Goal: Task Accomplishment & Management: Use online tool/utility

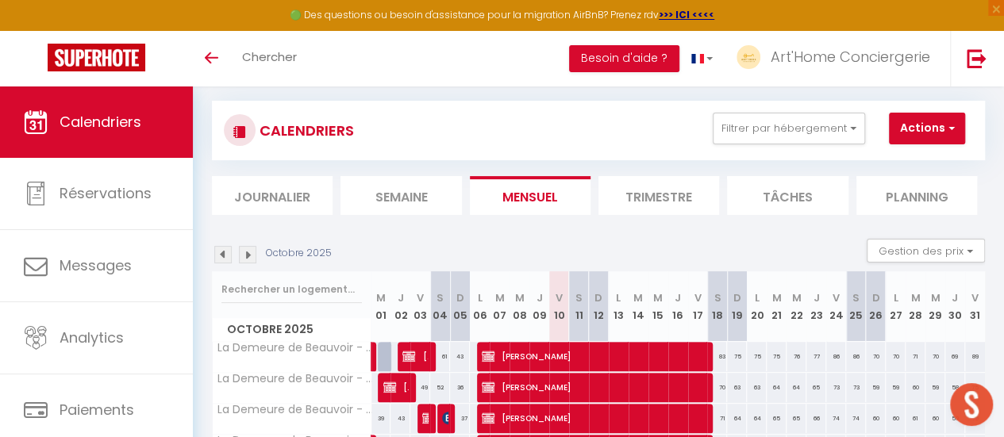
scroll to position [190, 0]
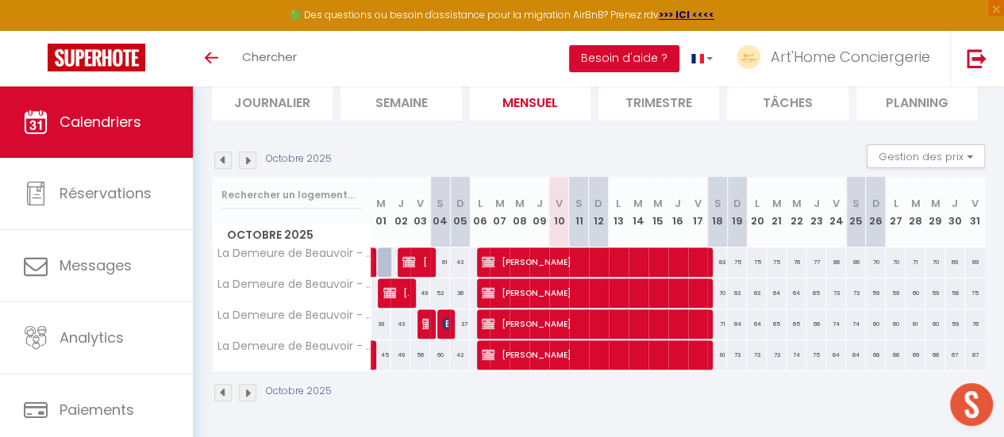
click at [225, 158] on img at bounding box center [222, 160] width 17 height 17
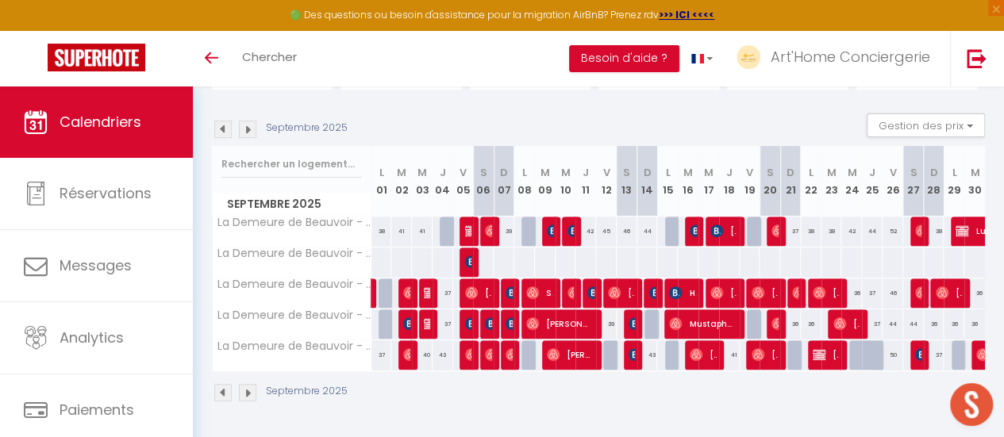
scroll to position [0, 0]
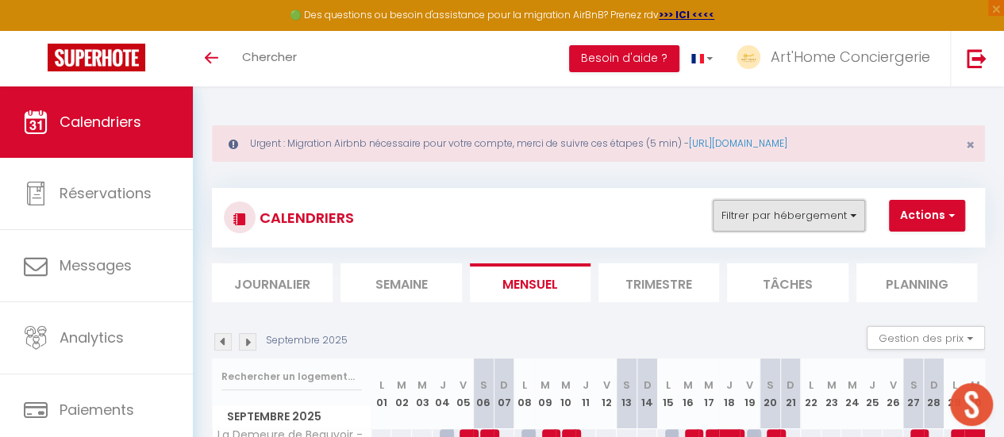
click at [854, 219] on button "Filtrer par hébergement" at bounding box center [789, 216] width 152 height 32
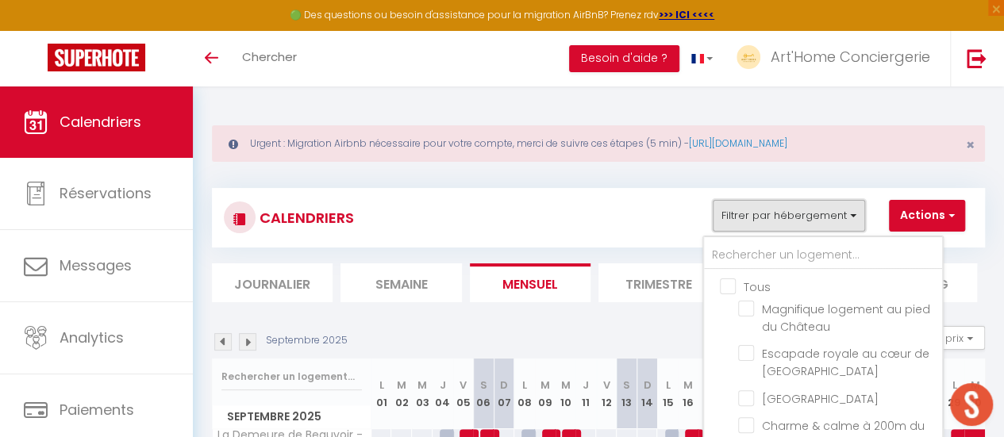
click at [854, 219] on button "Filtrer par hébergement" at bounding box center [789, 216] width 152 height 32
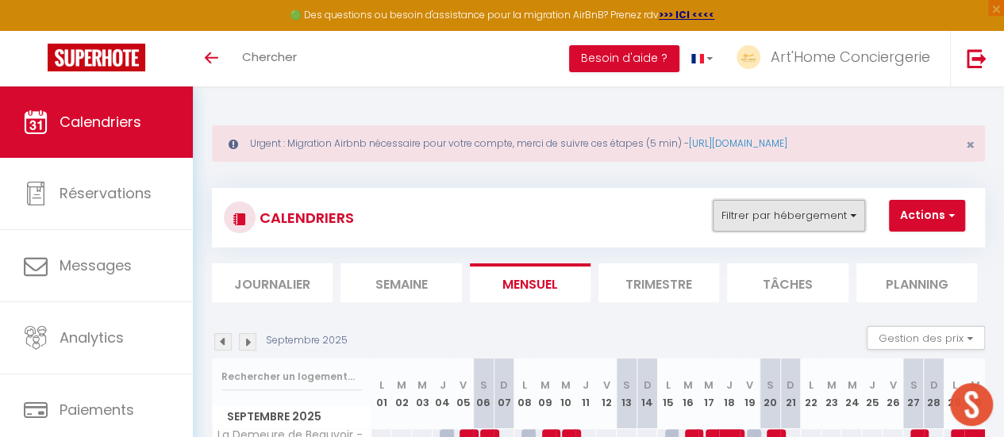
click at [811, 220] on button "Filtrer par hébergement" at bounding box center [789, 216] width 152 height 32
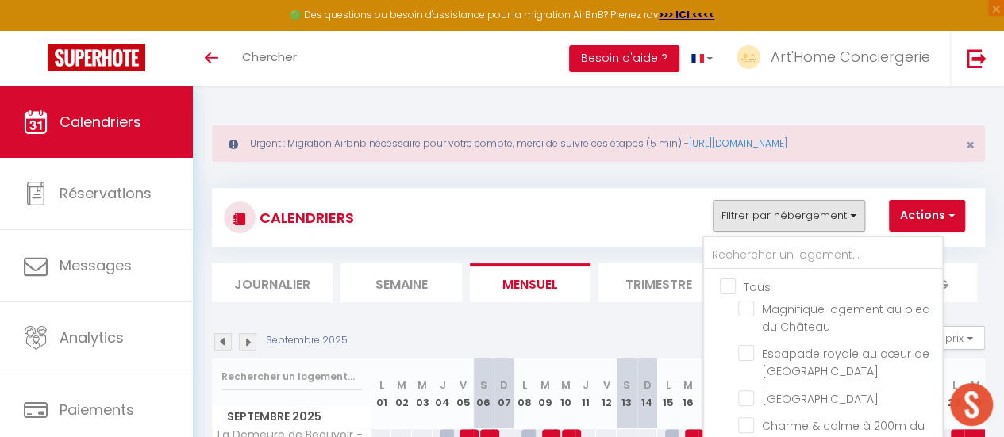
click at [724, 285] on input "Tous" at bounding box center [839, 286] width 238 height 16
checkbox input "true"
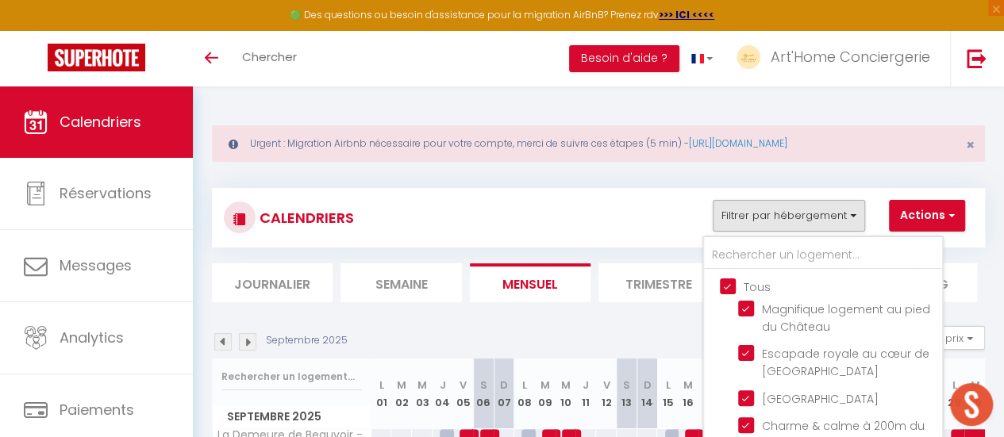
checkbox input "true"
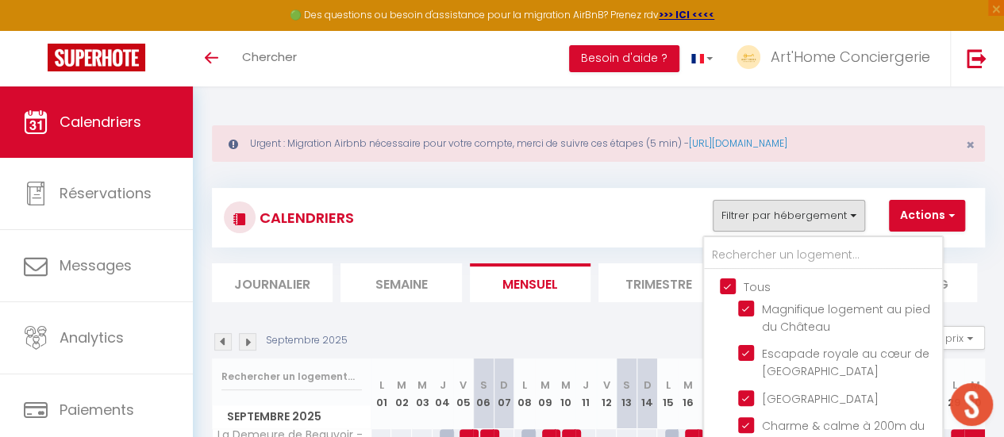
checkbox input "true"
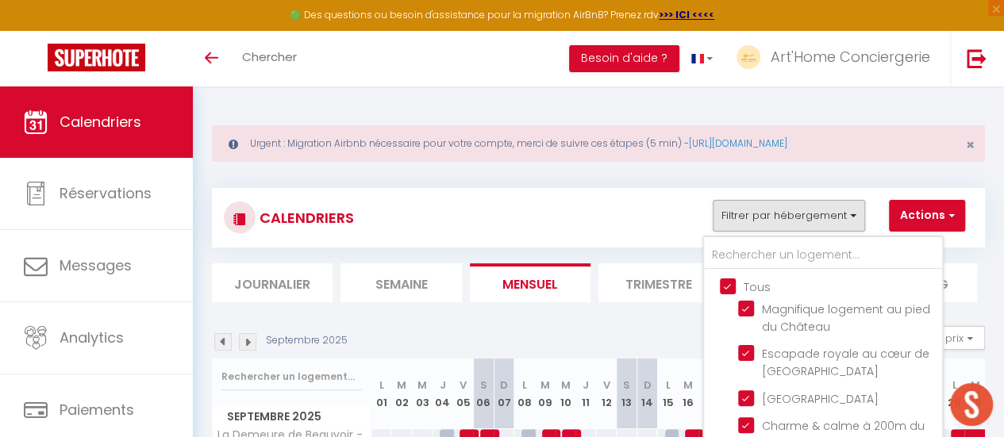
checkbox input "true"
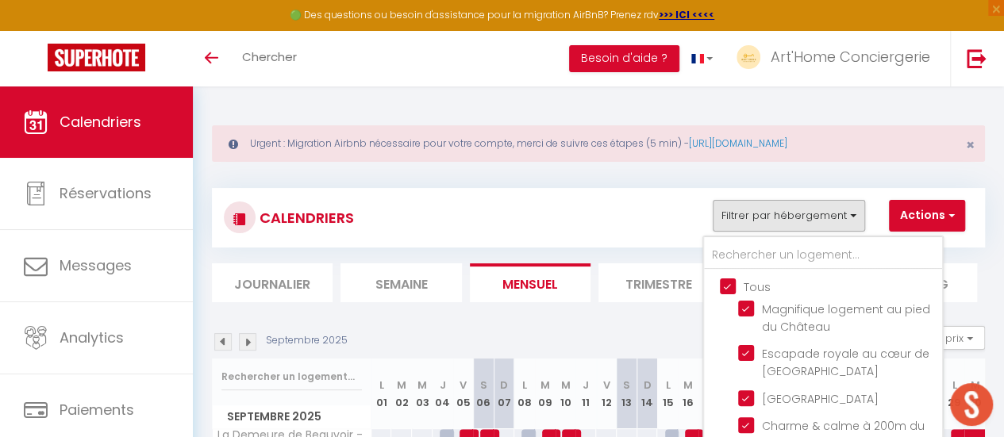
checkbox input "true"
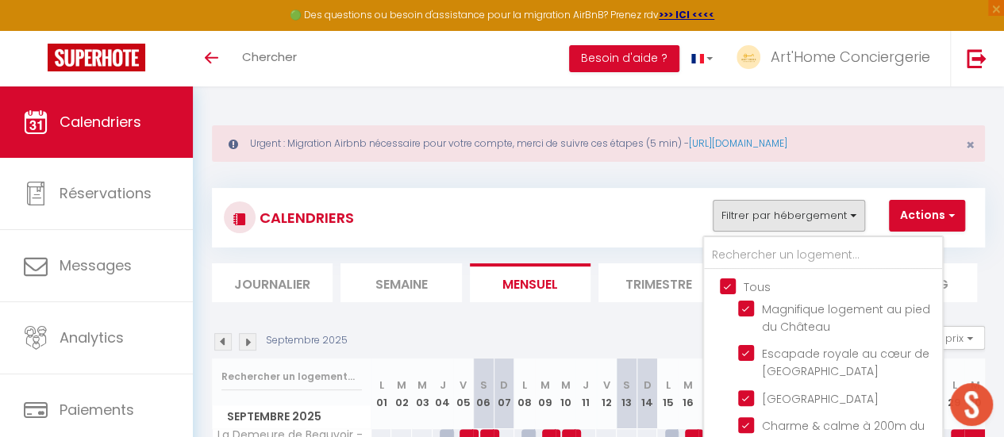
checkbox input "true"
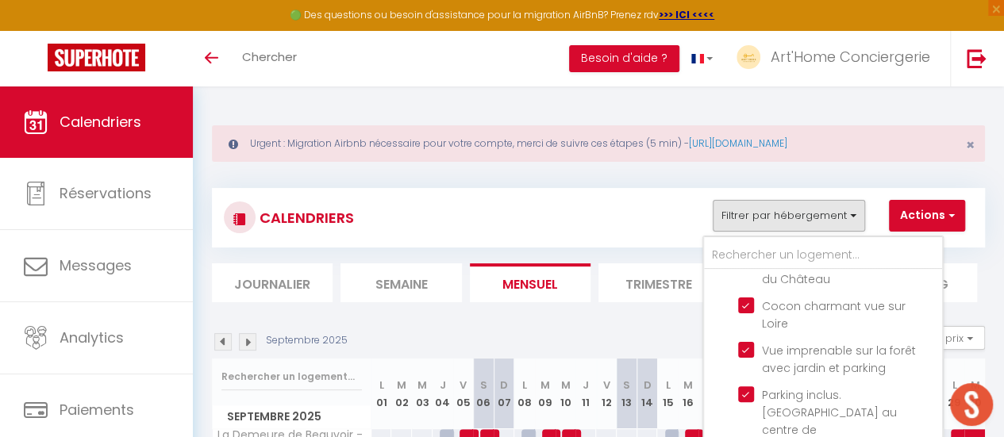
scroll to position [221, 0]
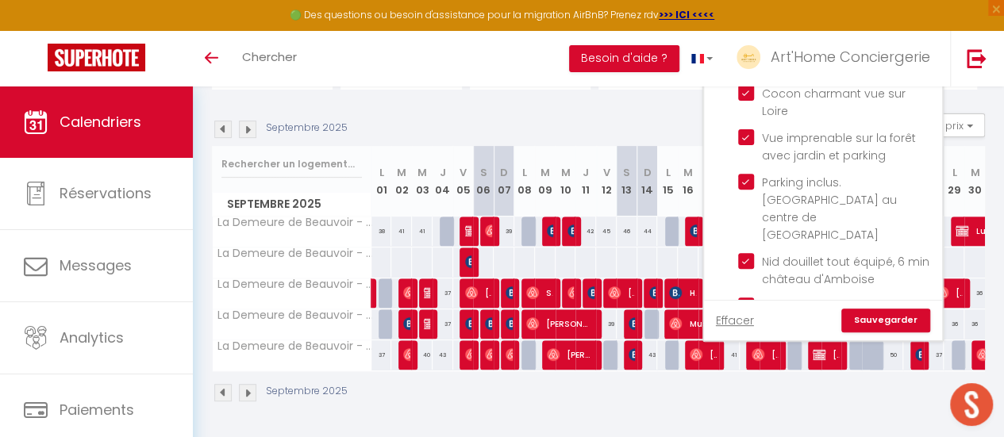
click at [749, 342] on input "Charmant 35m2 neuf terrasse & [GEOGRAPHIC_DATA]" at bounding box center [837, 350] width 198 height 16
checkbox input "false"
click at [748, 298] on input "Cocon royal à deux pas du château" at bounding box center [837, 306] width 198 height 16
checkbox input "false"
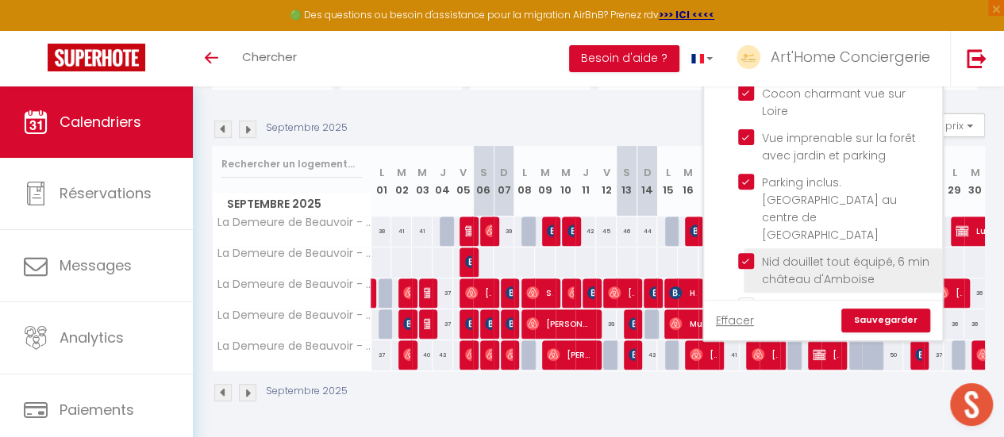
click at [744, 253] on input "Nid douillet tout équipé, 6 min château d'Amboise" at bounding box center [837, 261] width 198 height 16
checkbox input "false"
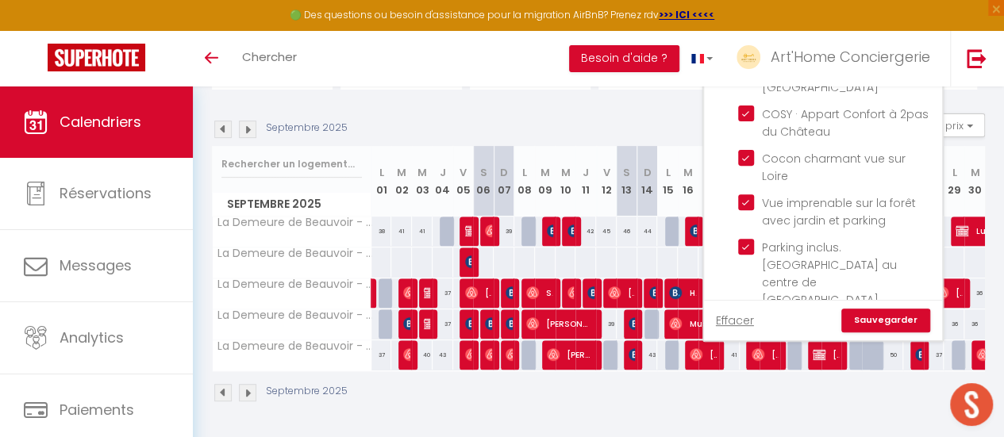
scroll to position [1142, 0]
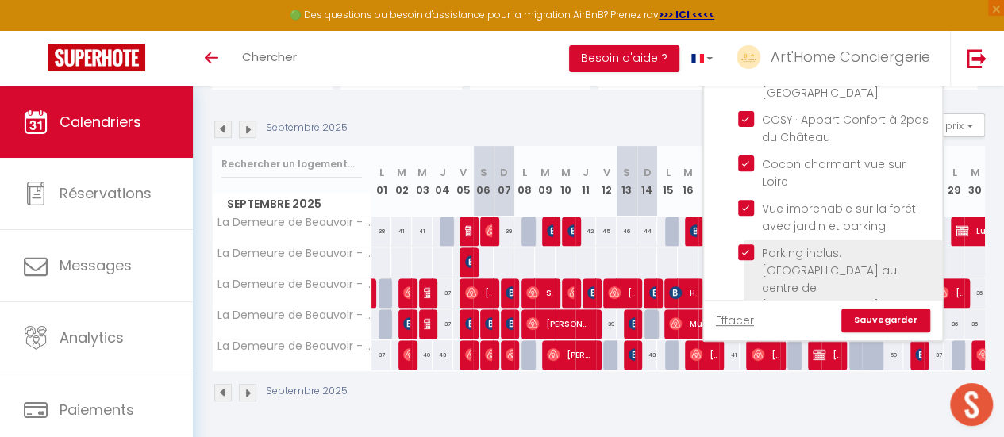
click at [746, 244] on input "Parking inclus. [GEOGRAPHIC_DATA] au centre de [GEOGRAPHIC_DATA]" at bounding box center [837, 252] width 198 height 16
checkbox input "false"
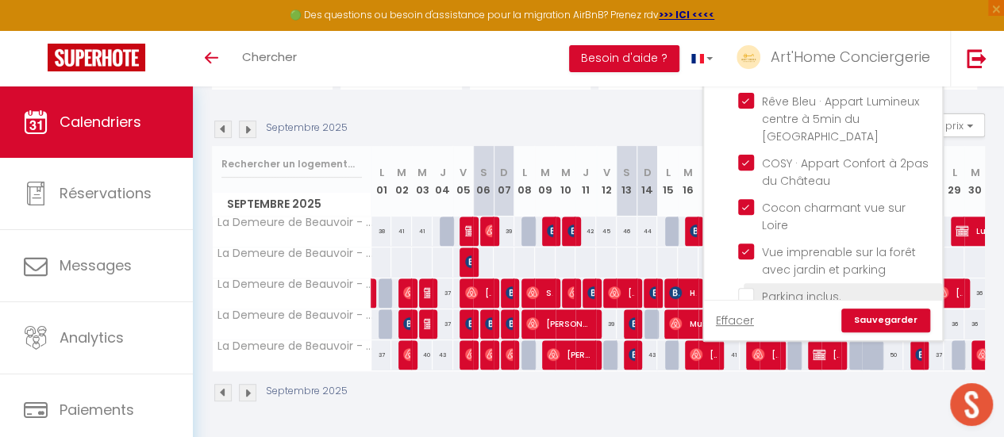
scroll to position [1090, 0]
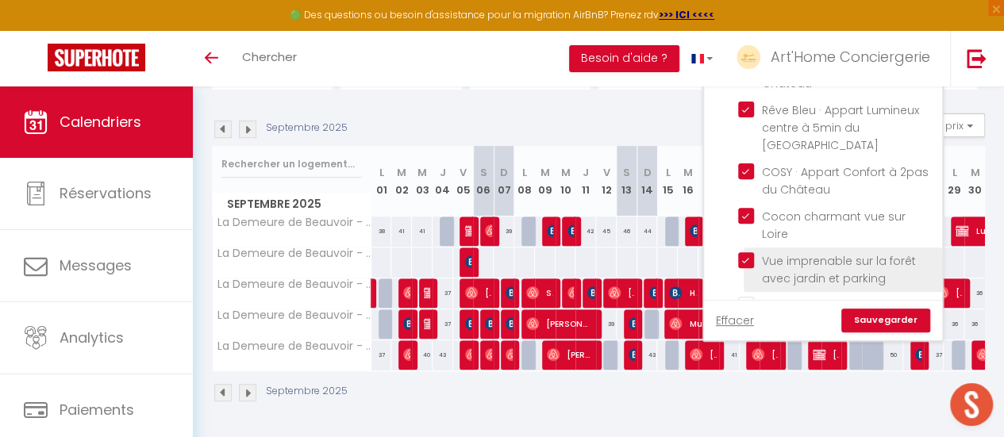
click at [748, 252] on input "Vue imprenable sur la forêt avec jardin et parking" at bounding box center [837, 260] width 198 height 16
checkbox input "false"
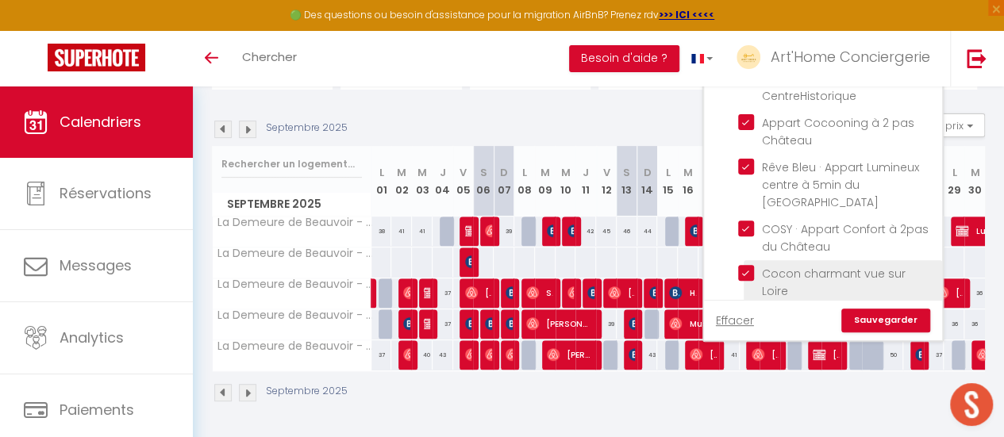
scroll to position [1033, 0]
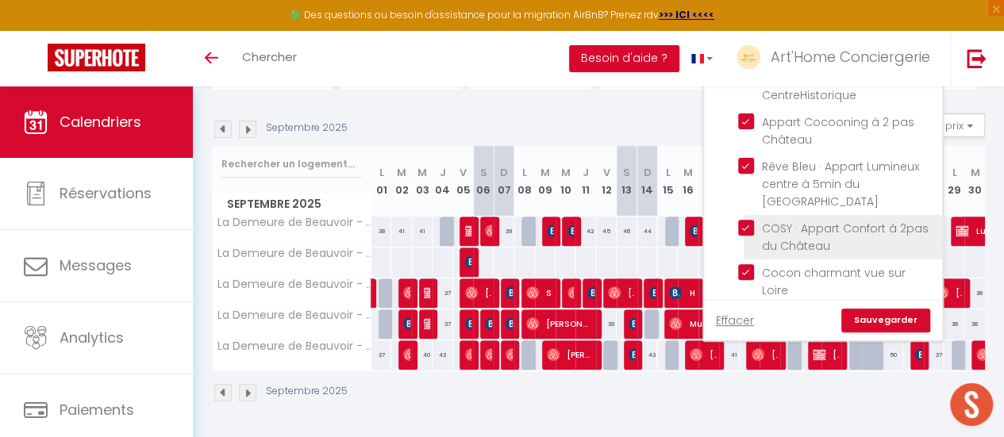
click at [746, 220] on input "COSY · Appart Confort à 2pas du Château" at bounding box center [837, 228] width 198 height 16
checkbox input "false"
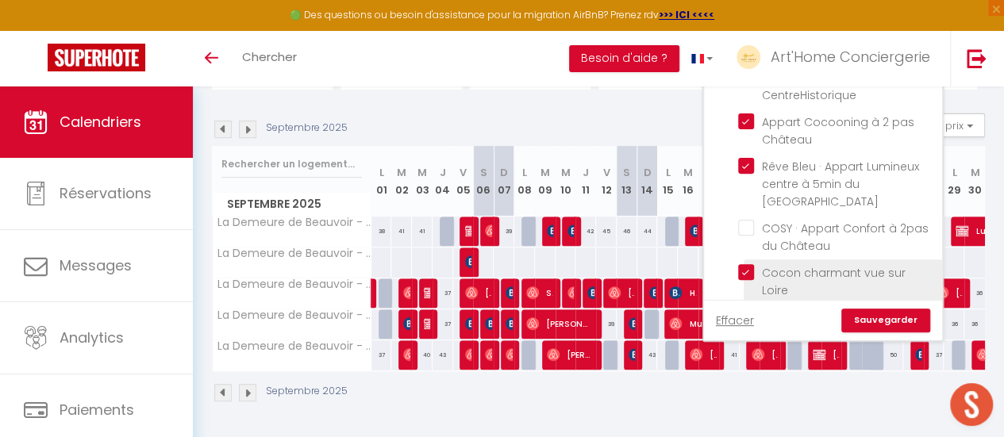
click at [746, 264] on input "Cocon charmant vue sur Loire" at bounding box center [837, 272] width 198 height 16
checkbox input "false"
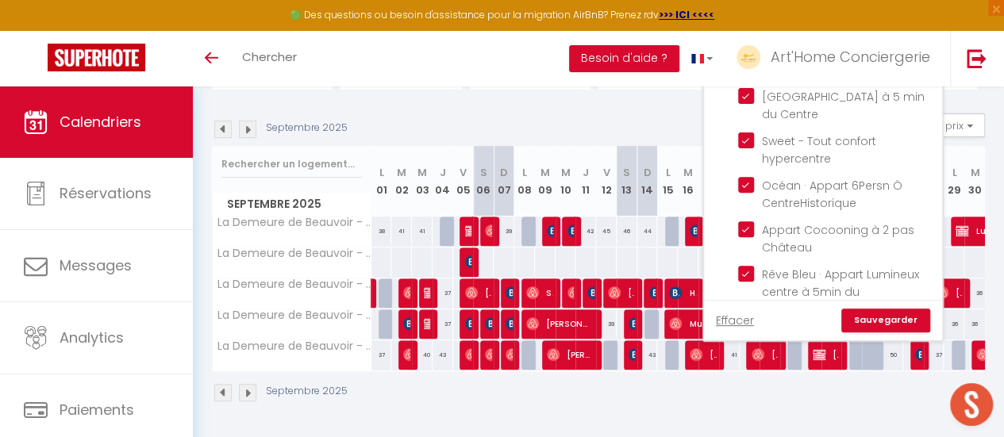
scroll to position [923, 0]
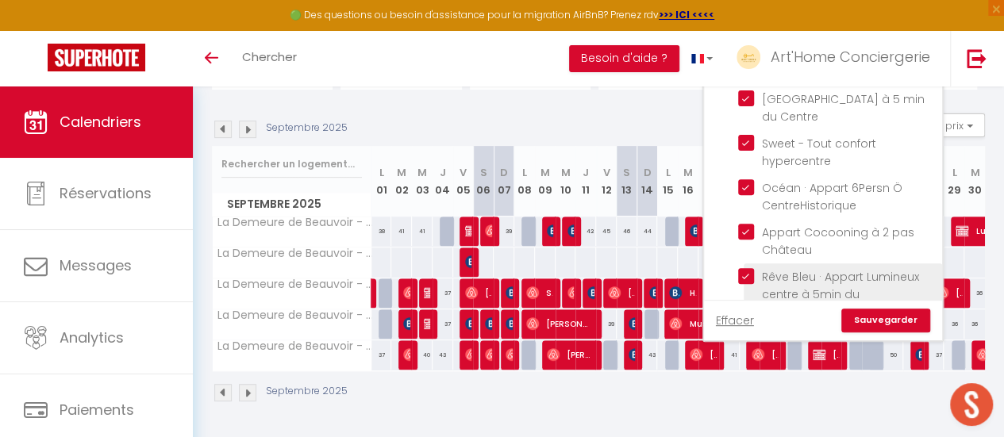
click at [746, 268] on input "Rêve Bleu · Appart Lumineux centre à 5min du [GEOGRAPHIC_DATA]" at bounding box center [837, 276] width 198 height 16
checkbox input "false"
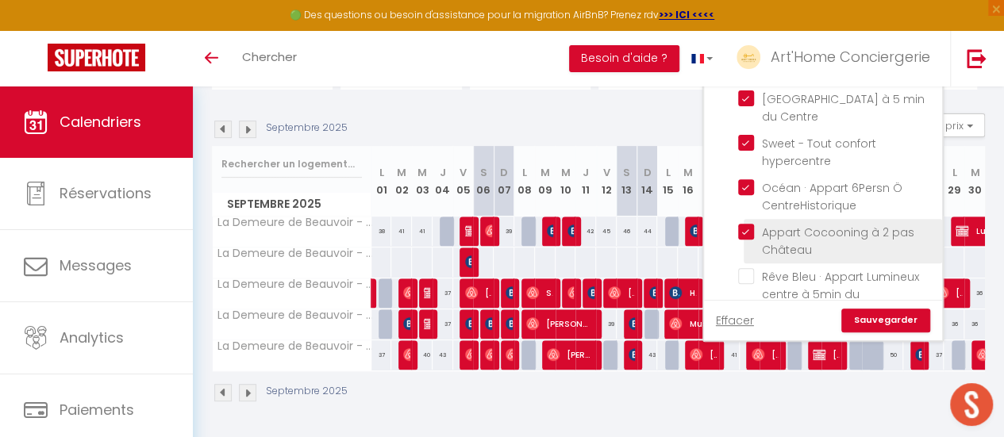
click at [745, 224] on input "Appart Cocooning à 2 pas Château" at bounding box center [837, 232] width 198 height 16
checkbox input "false"
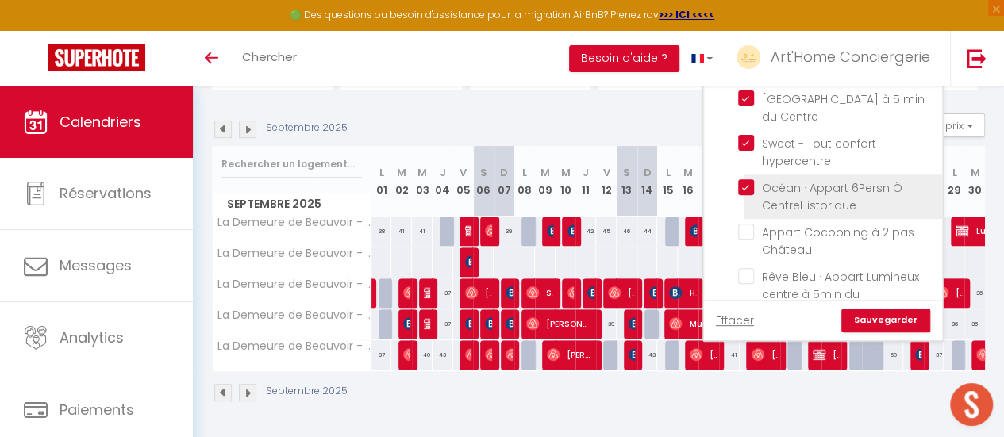
click at [744, 179] on input "Océan · Appart 6Persn Ö CentreHistorique" at bounding box center [837, 187] width 198 height 16
checkbox input "false"
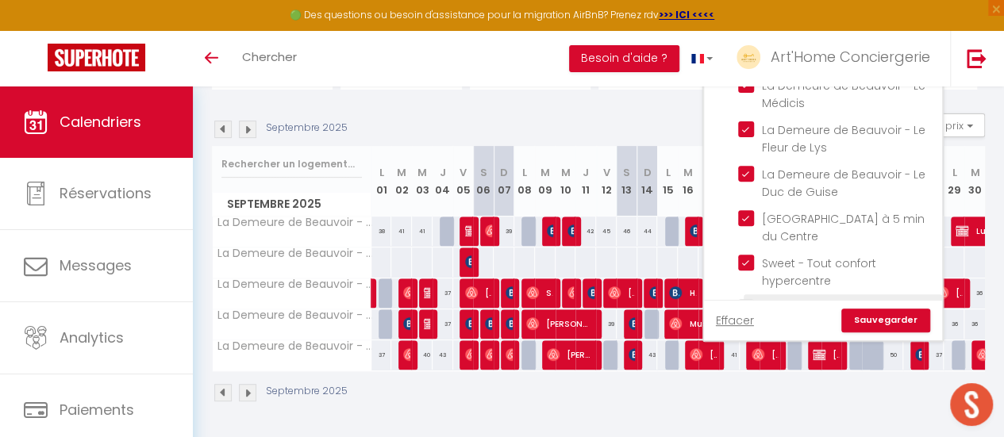
scroll to position [802, 0]
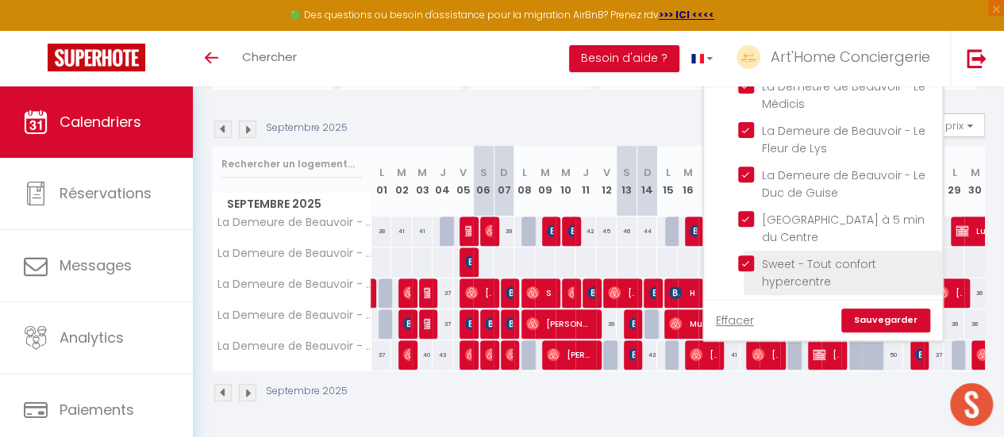
click at [747, 256] on input "Sweet - Tout confort hypercentre" at bounding box center [837, 264] width 198 height 16
checkbox input "false"
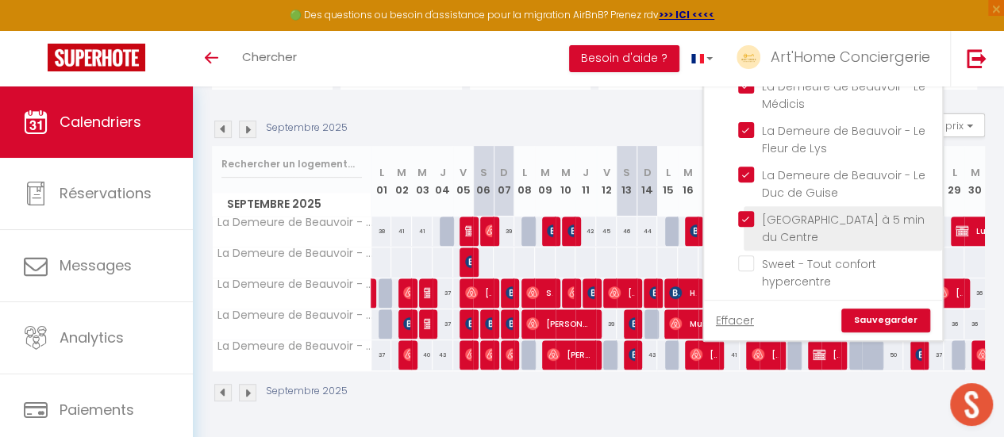
click at [741, 147] on ul "Tous Magnifique logement au pied du [GEOGRAPHIC_DATA] royale au cœur de [GEOGRA…" at bounding box center [823, 36] width 238 height 1563
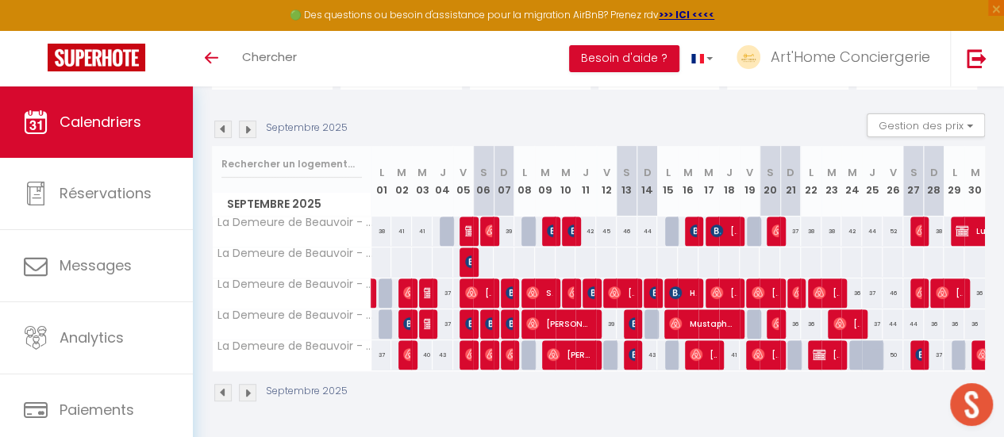
scroll to position [0, 0]
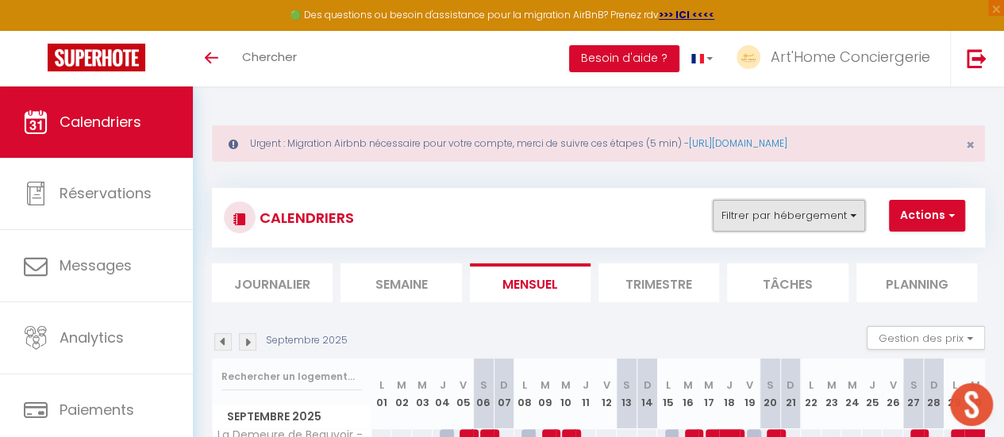
click at [813, 213] on button "Filtrer par hébergement" at bounding box center [789, 216] width 152 height 32
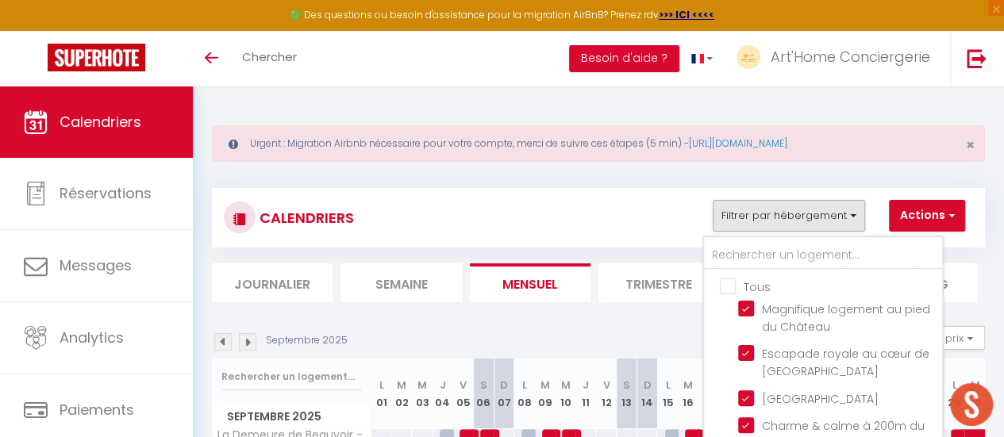
click at [729, 284] on input "Tous" at bounding box center [839, 286] width 238 height 16
checkbox input "true"
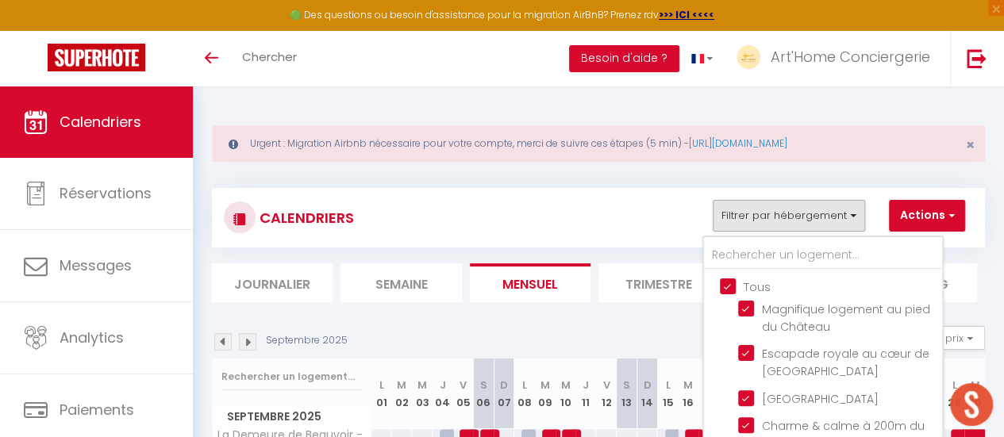
checkbox input "true"
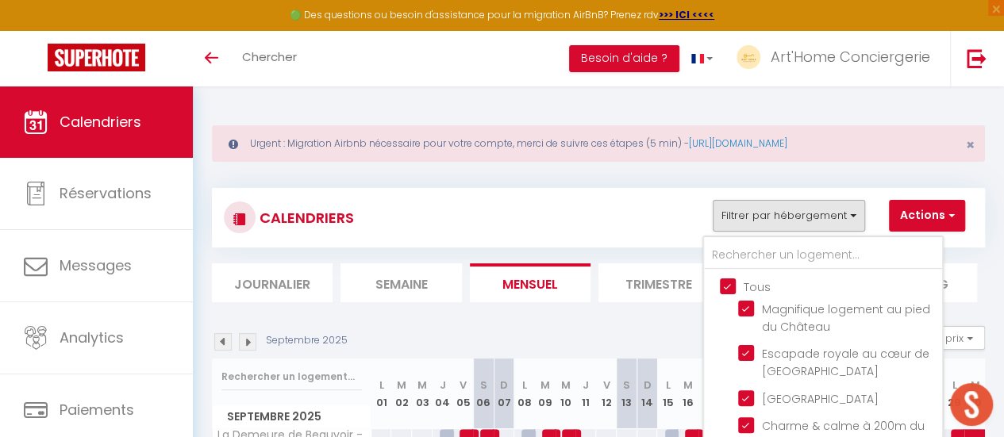
checkbox input "true"
click at [729, 284] on input "Tous" at bounding box center [839, 286] width 238 height 16
checkbox input "false"
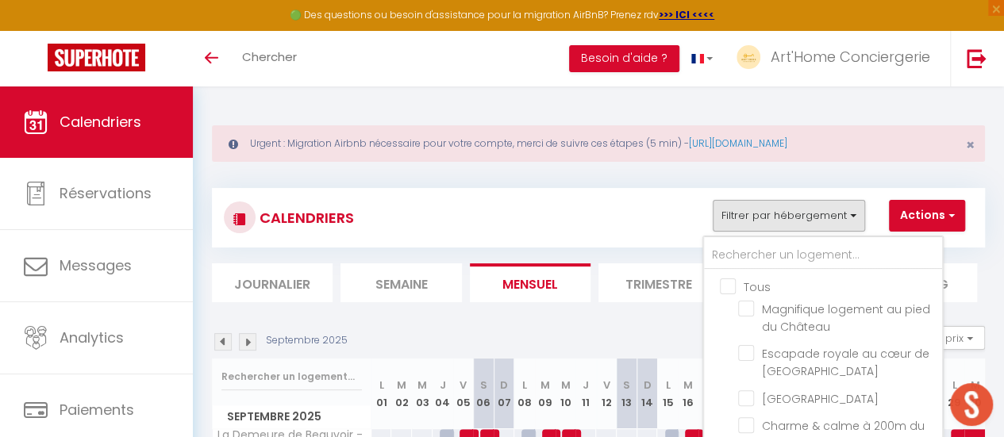
checkbox input "false"
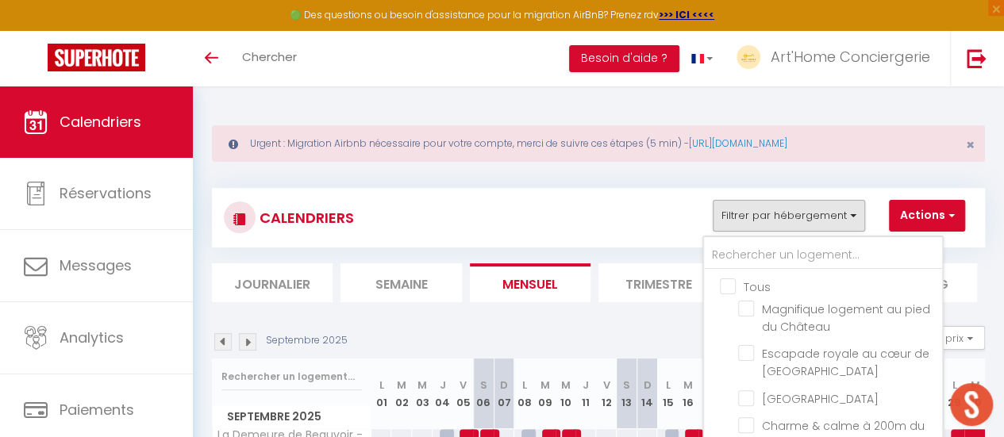
checkbox input "false"
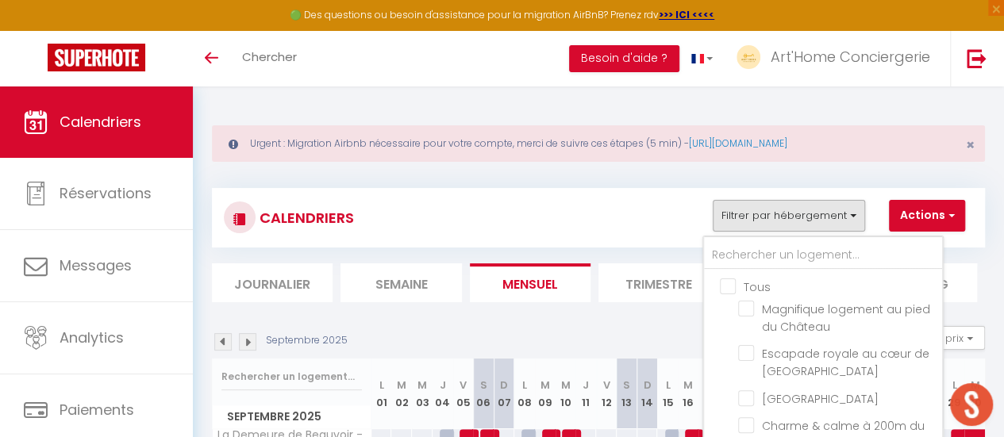
checkbox input "false"
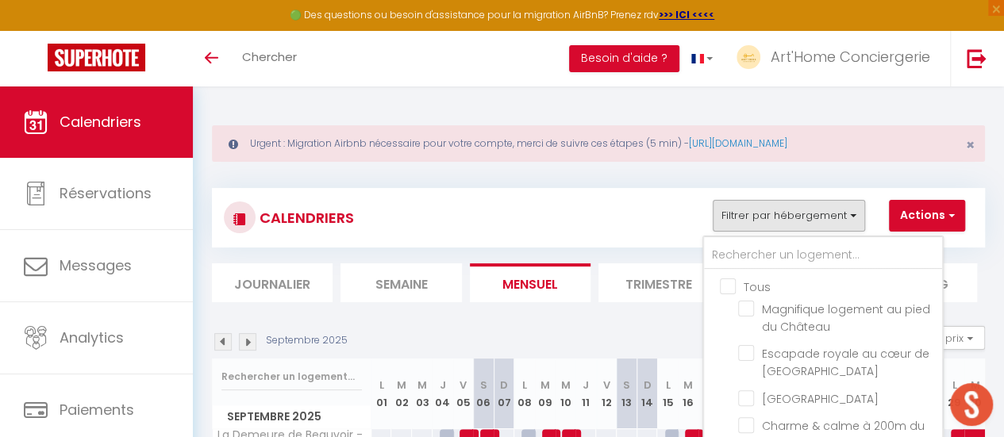
checkbox input "false"
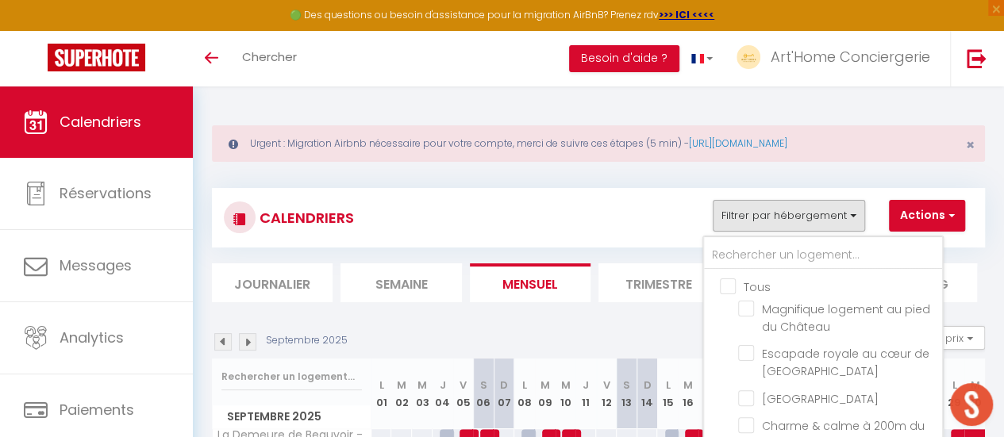
checkbox input "false"
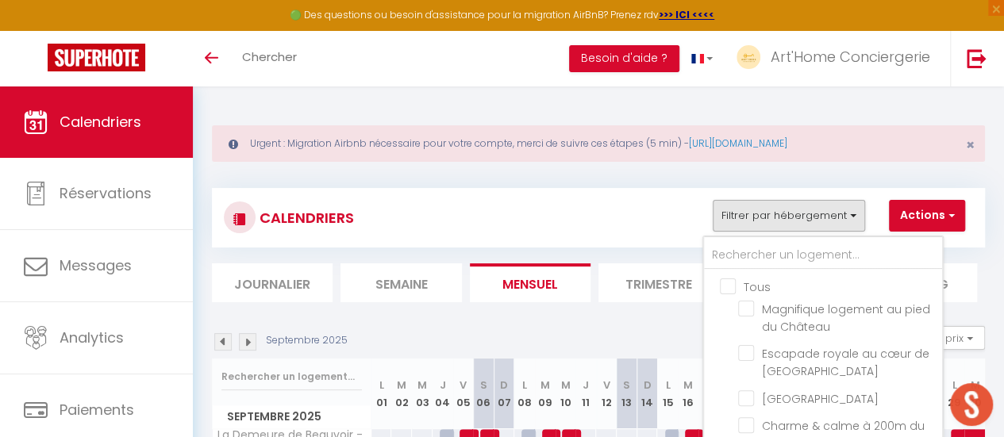
checkbox input "false"
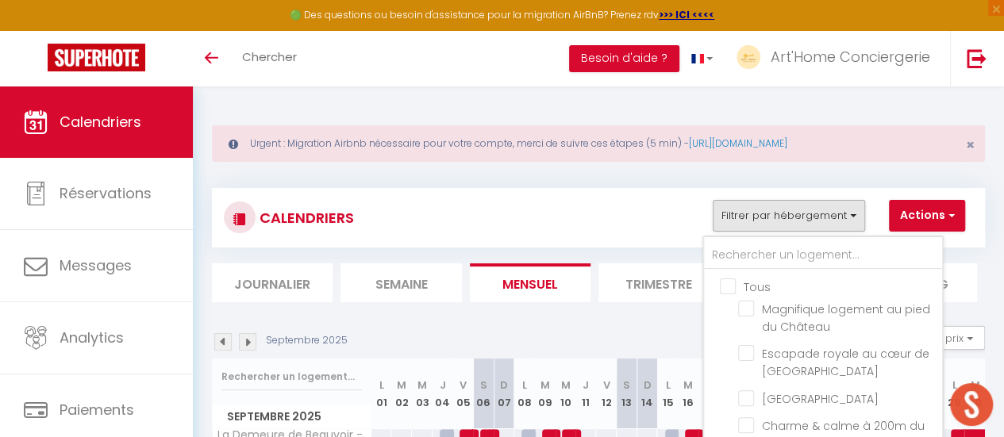
checkbox input "false"
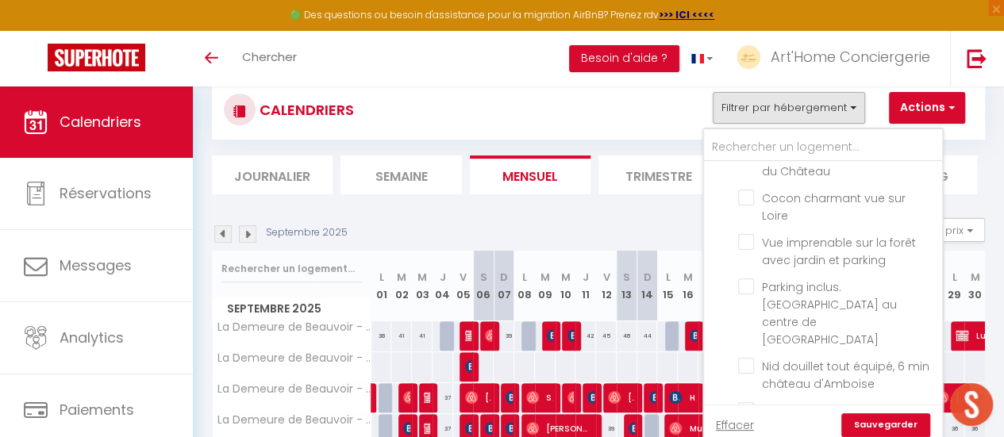
scroll to position [109, 0]
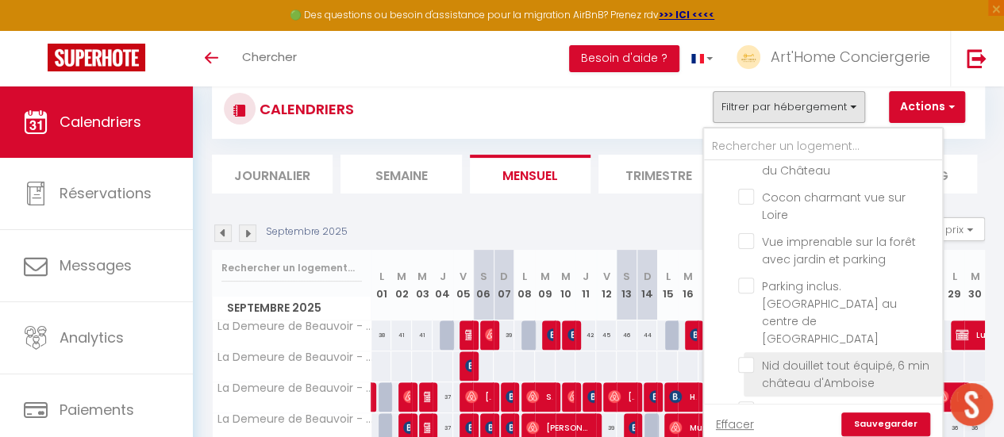
click at [747, 357] on input "Nid douillet tout équipé, 6 min château d'Amboise" at bounding box center [837, 365] width 198 height 16
checkbox input "true"
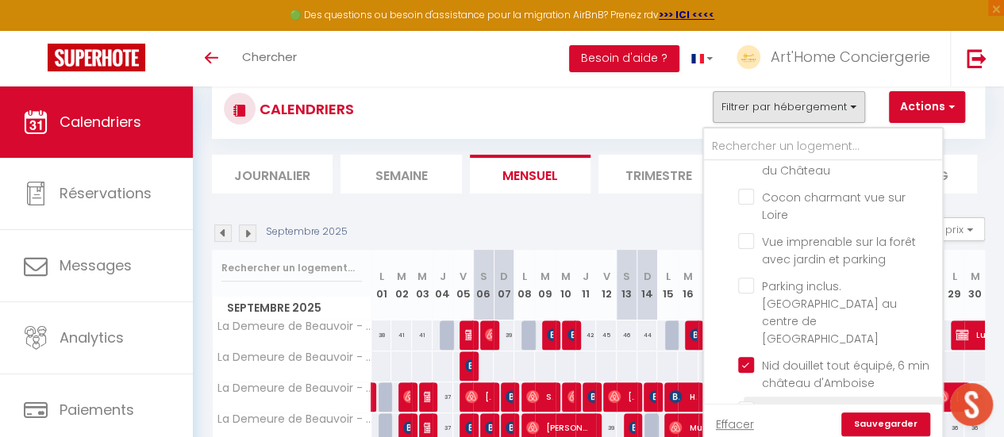
click at [745, 402] on input "Cocon royal à deux pas du château" at bounding box center [837, 410] width 198 height 16
checkbox input "true"
click at [863, 424] on link "Sauvegarder" at bounding box center [885, 425] width 89 height 24
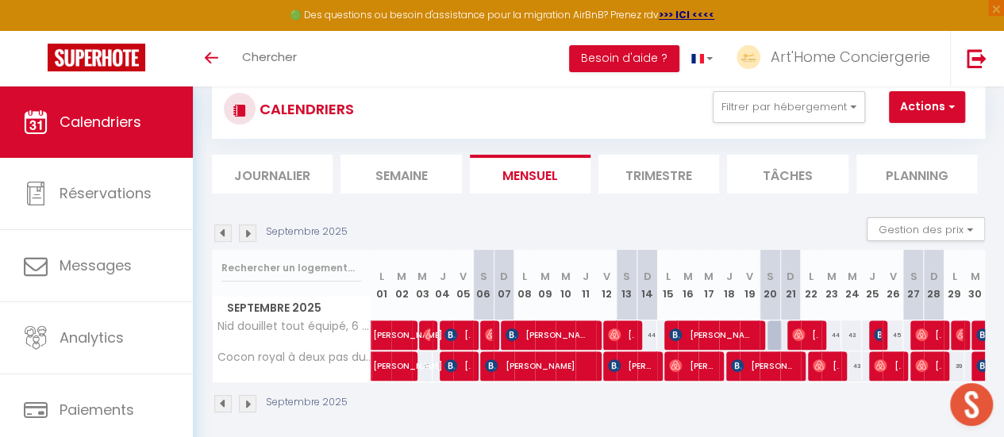
click at [250, 231] on img at bounding box center [247, 233] width 17 height 17
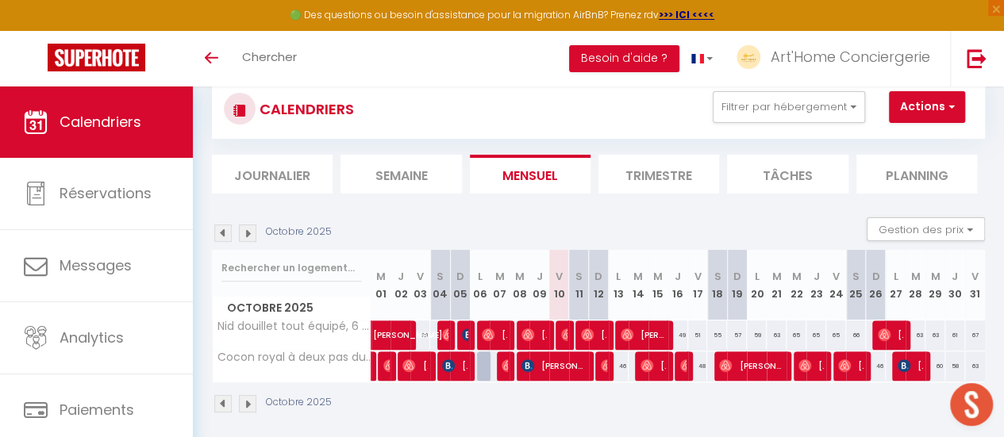
click at [222, 233] on img at bounding box center [222, 233] width 17 height 17
